Goal: Task Accomplishment & Management: Complete application form

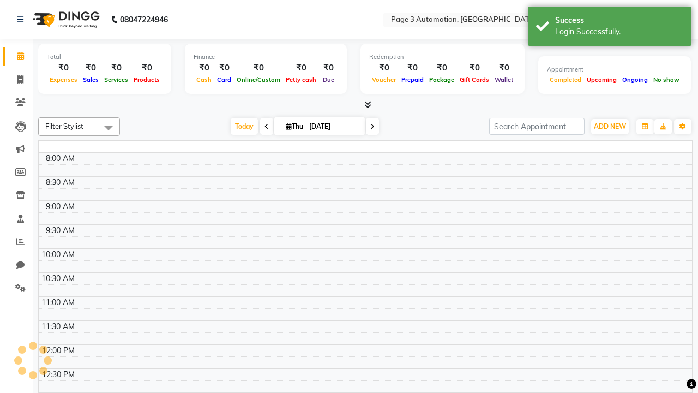
select select "en"
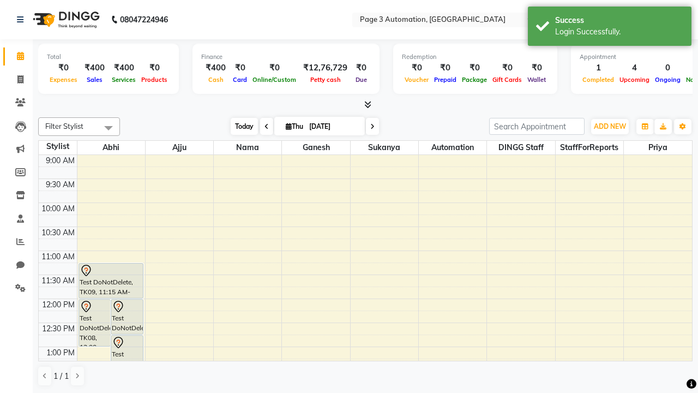
click at [239, 126] on span "Today" at bounding box center [244, 126] width 27 height 17
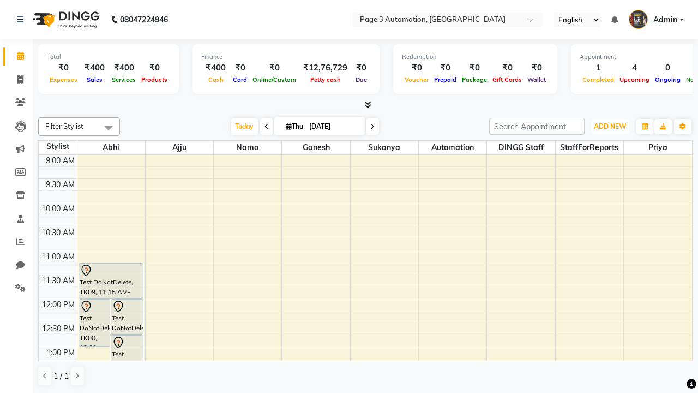
click at [610, 126] on span "ADD NEW" at bounding box center [610, 126] width 32 height 8
click at [0, 0] on button "Add Appointment" at bounding box center [0, 0] width 0 height 0
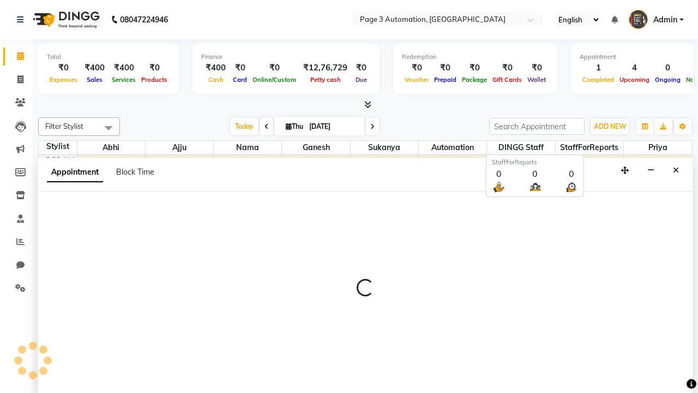
select select "tentative"
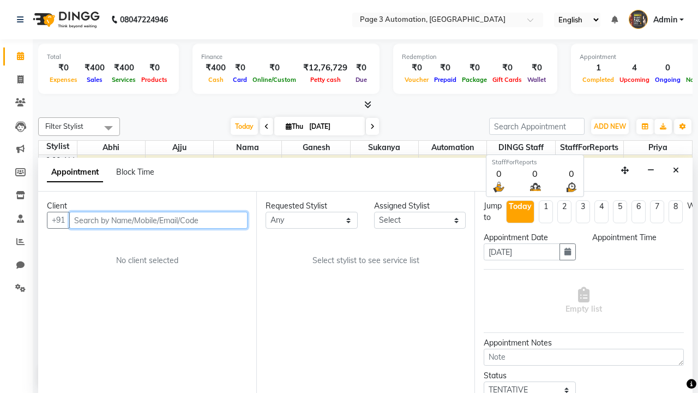
select select "600"
type input "8192346578"
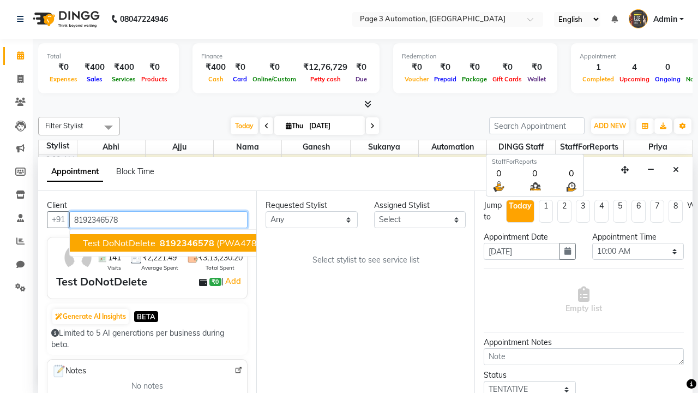
click at [160, 243] on span "8192346578" at bounding box center [187, 242] width 55 height 11
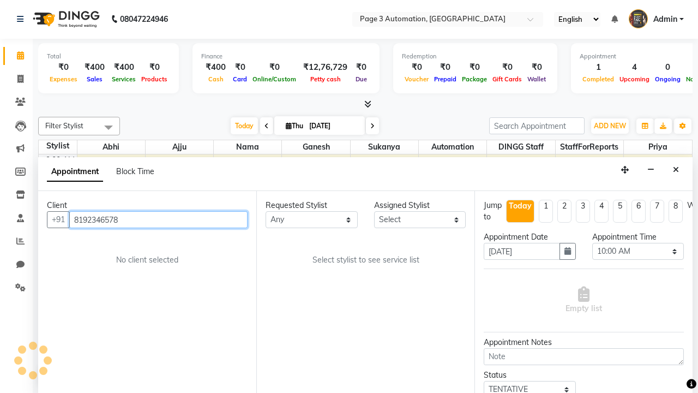
scroll to position [0, 0]
select select "711"
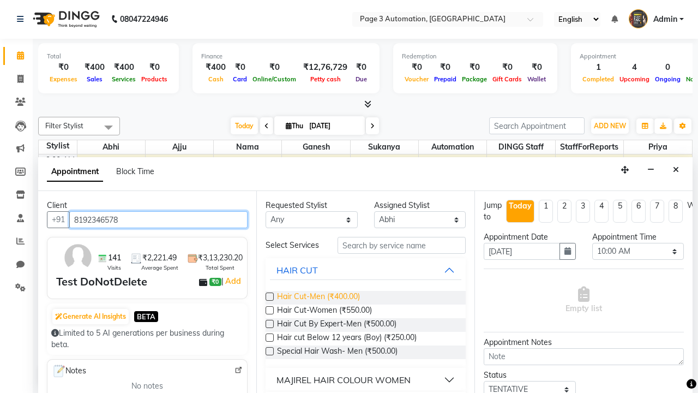
type input "8192346578"
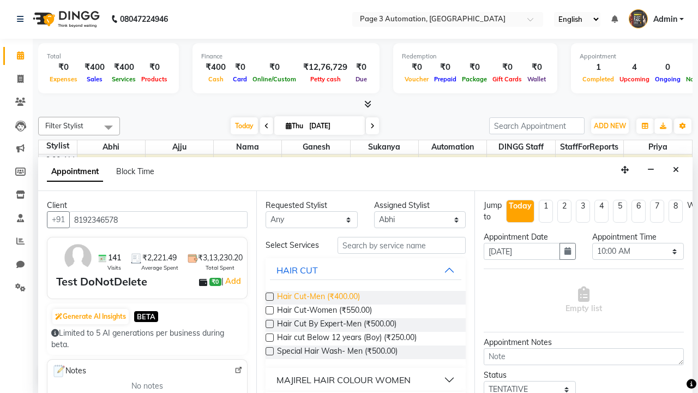
click at [318, 297] on span "Hair Cut-Men (₹400.00)" at bounding box center [318, 298] width 83 height 14
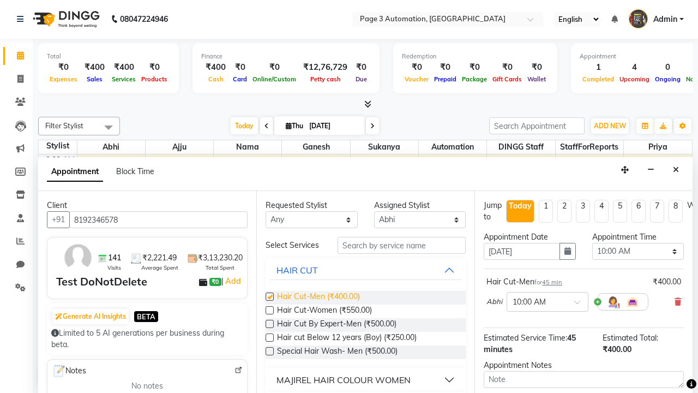
checkbox input "false"
click at [109, 127] on span at bounding box center [109, 127] width 22 height 21
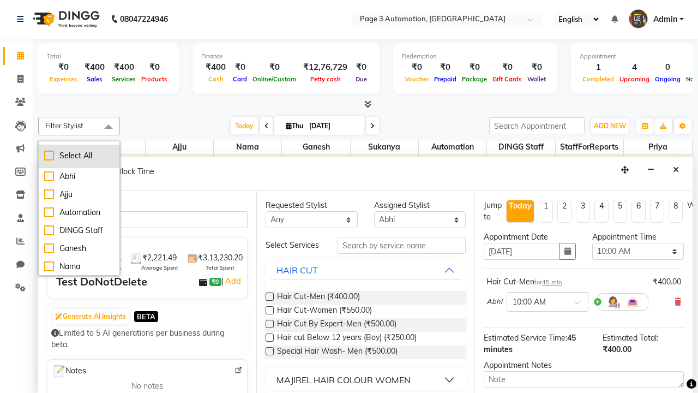
click at [79, 155] on div "Select All" at bounding box center [79, 155] width 70 height 11
checkbox input "true"
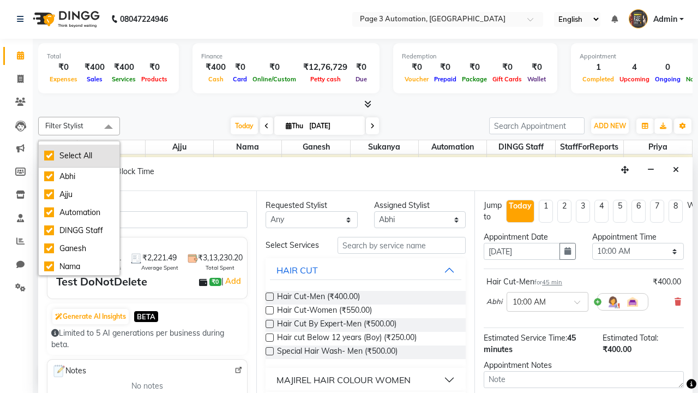
checkbox input "true"
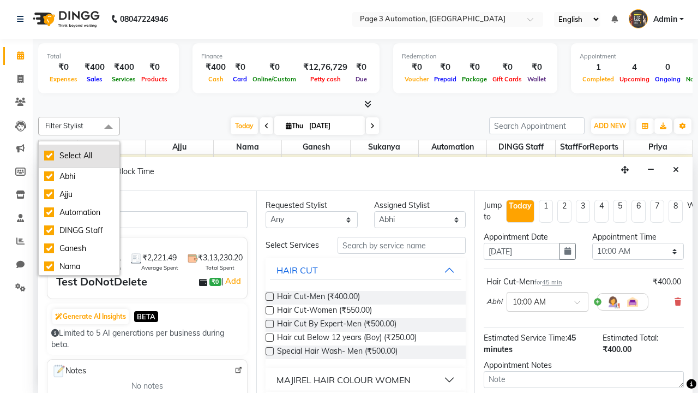
checkbox input "true"
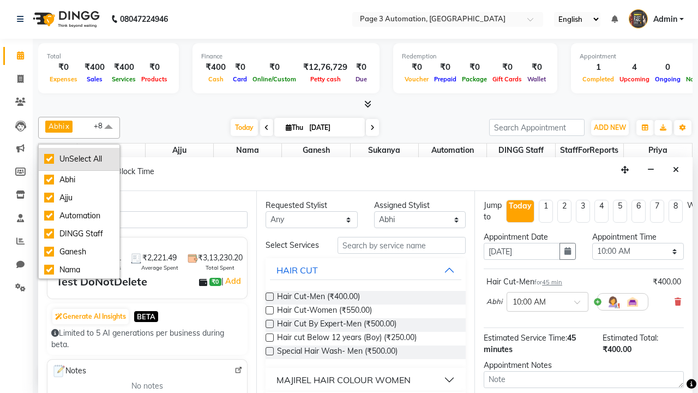
click at [79, 159] on div "UnSelect All" at bounding box center [79, 158] width 70 height 11
checkbox input "false"
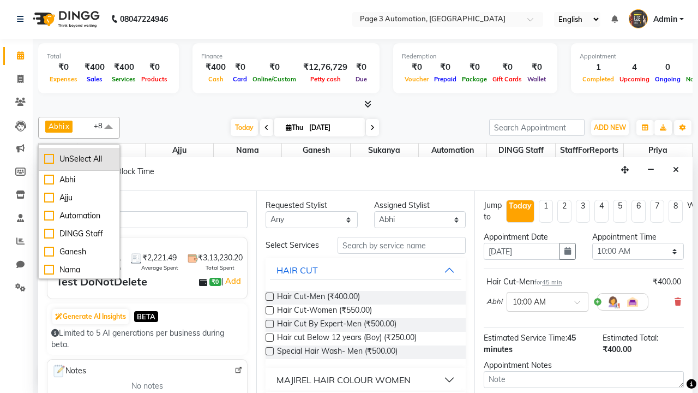
checkbox input "false"
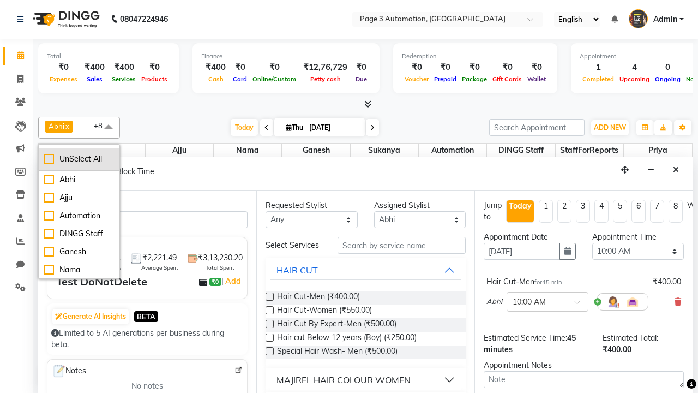
checkbox input "false"
